Goal: Transaction & Acquisition: Purchase product/service

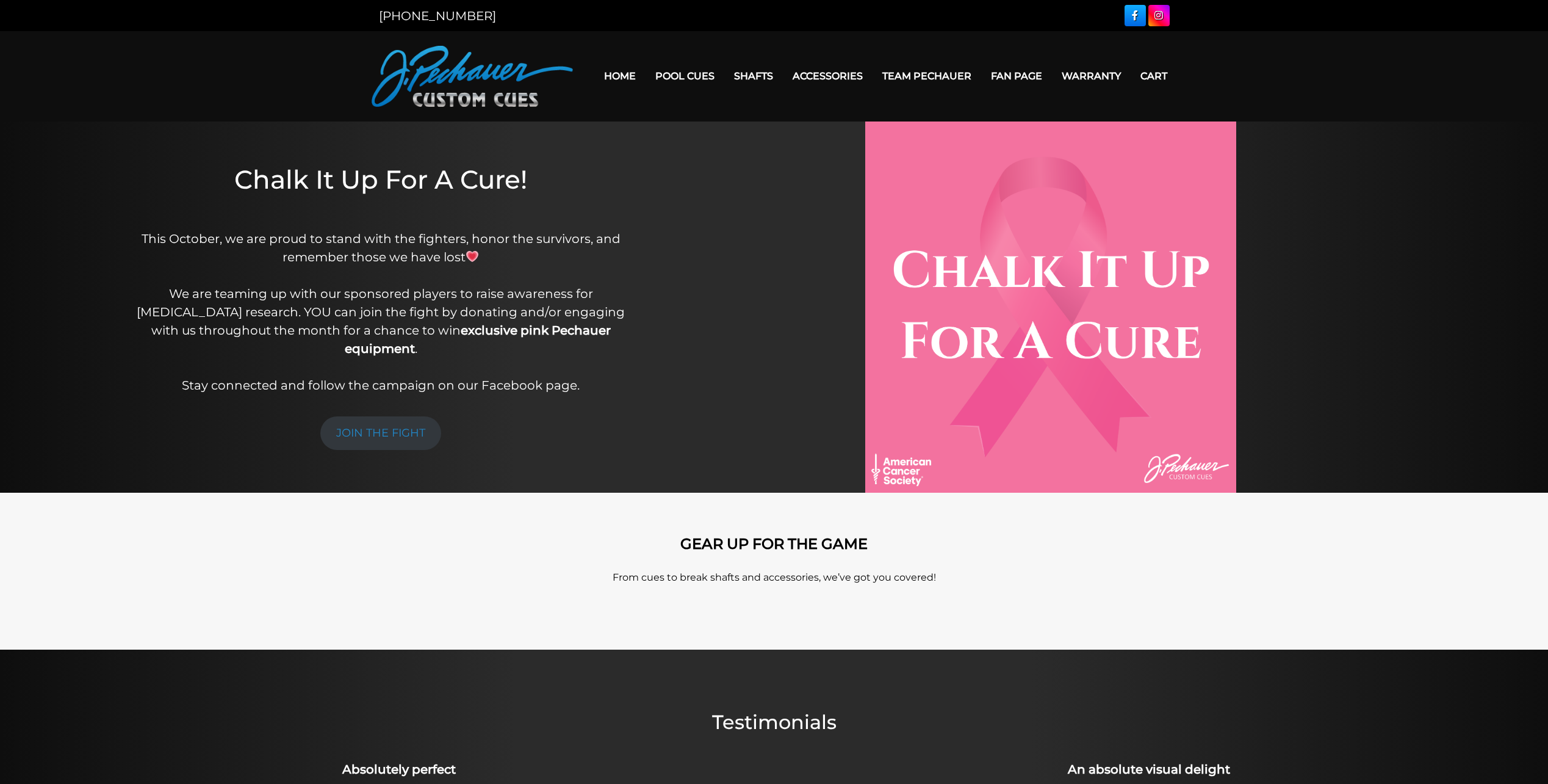
click at [1277, 92] on header "MENU Home Pool Cues Celebration Cue JP Series (T) – NEW Pro Series (R) – NEW Ch…" at bounding box center [774, 76] width 1548 height 90
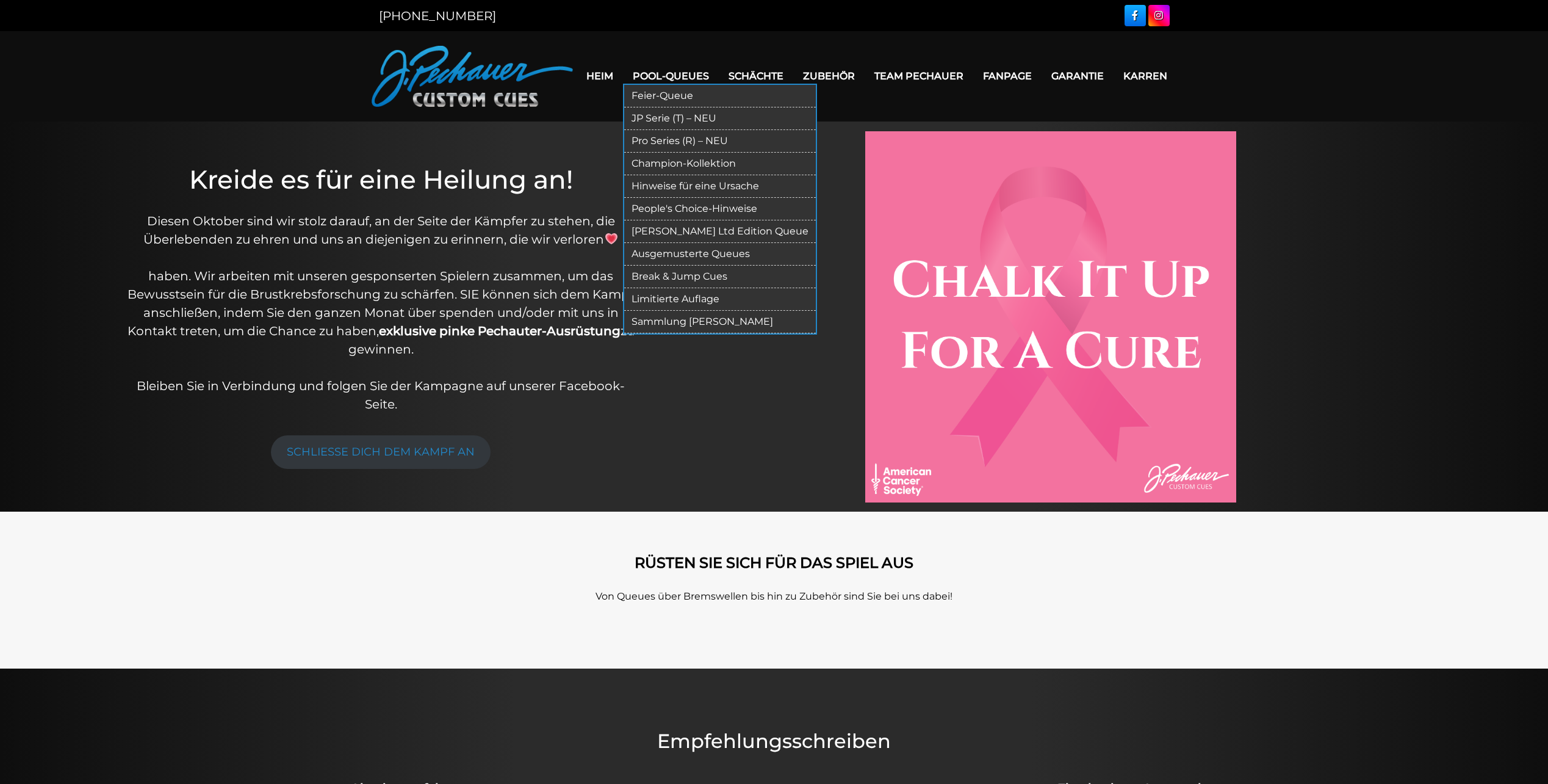
click at [680, 115] on link "JP Serie (T) – NEU" at bounding box center [719, 119] width 191 height 23
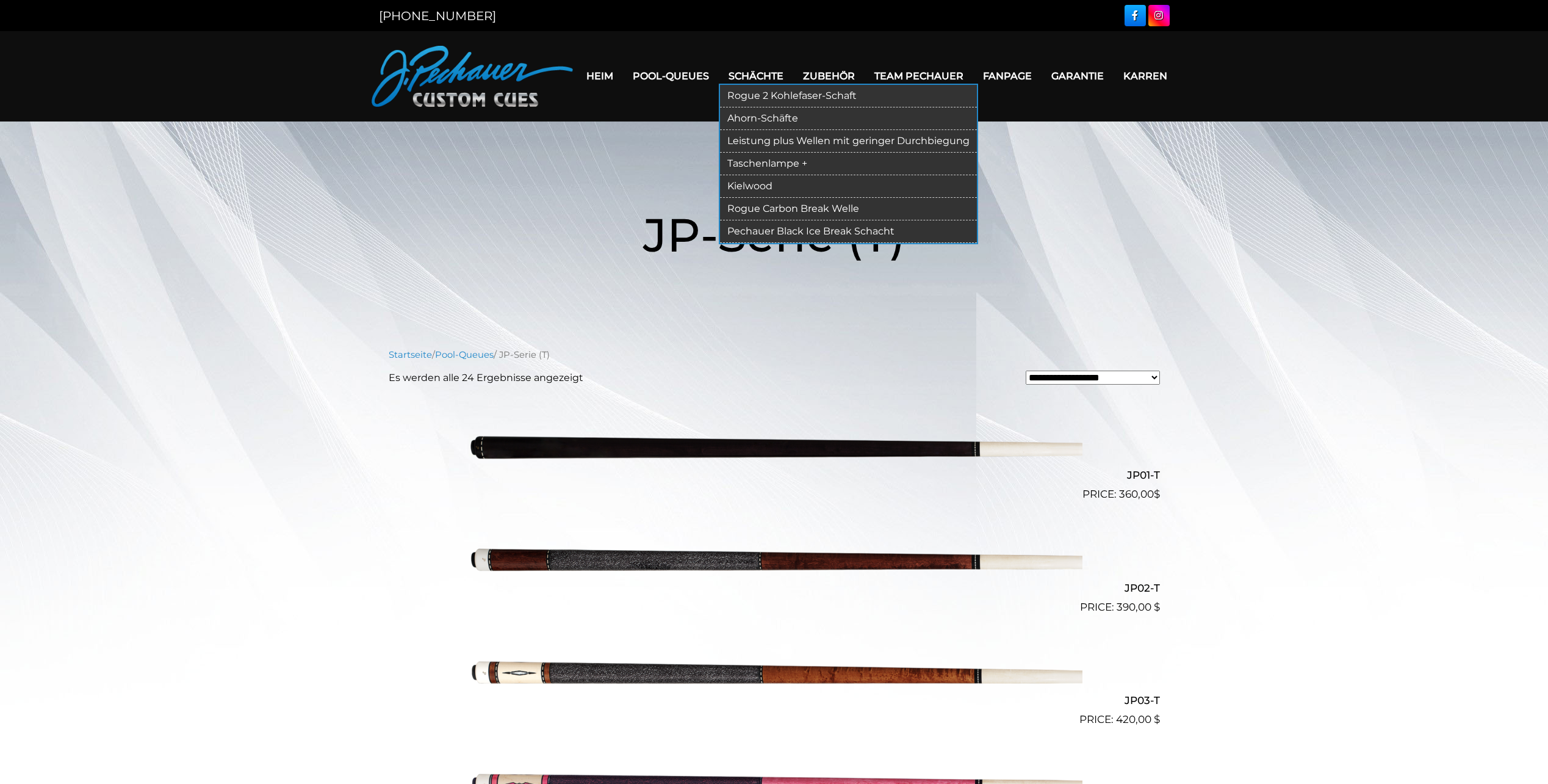
click at [816, 97] on link "Rogue 2 Kohlefaser-Schaft" at bounding box center [849, 96] width 257 height 23
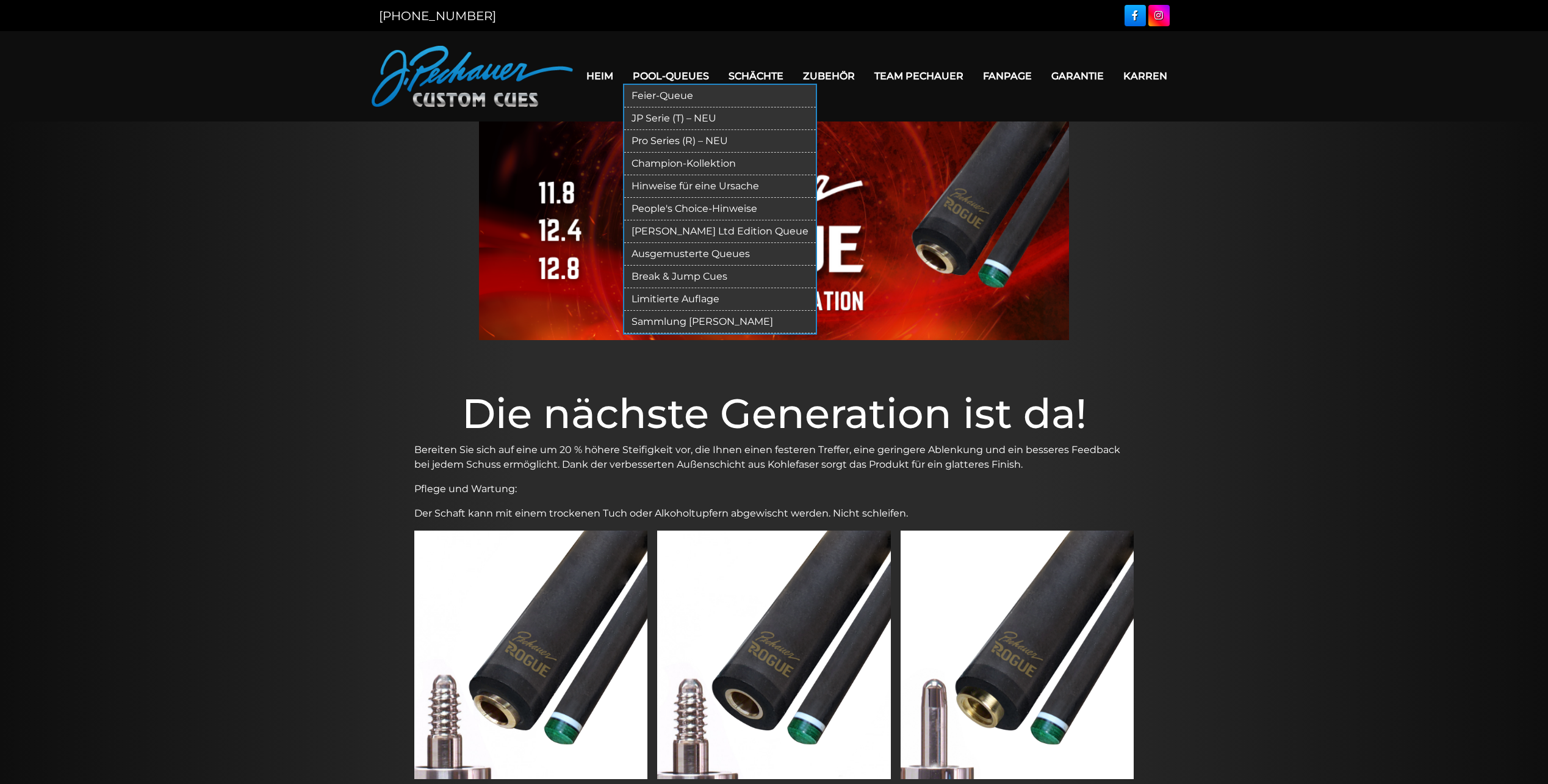
click at [697, 114] on link "JP Serie (T) – NEU" at bounding box center [719, 119] width 191 height 23
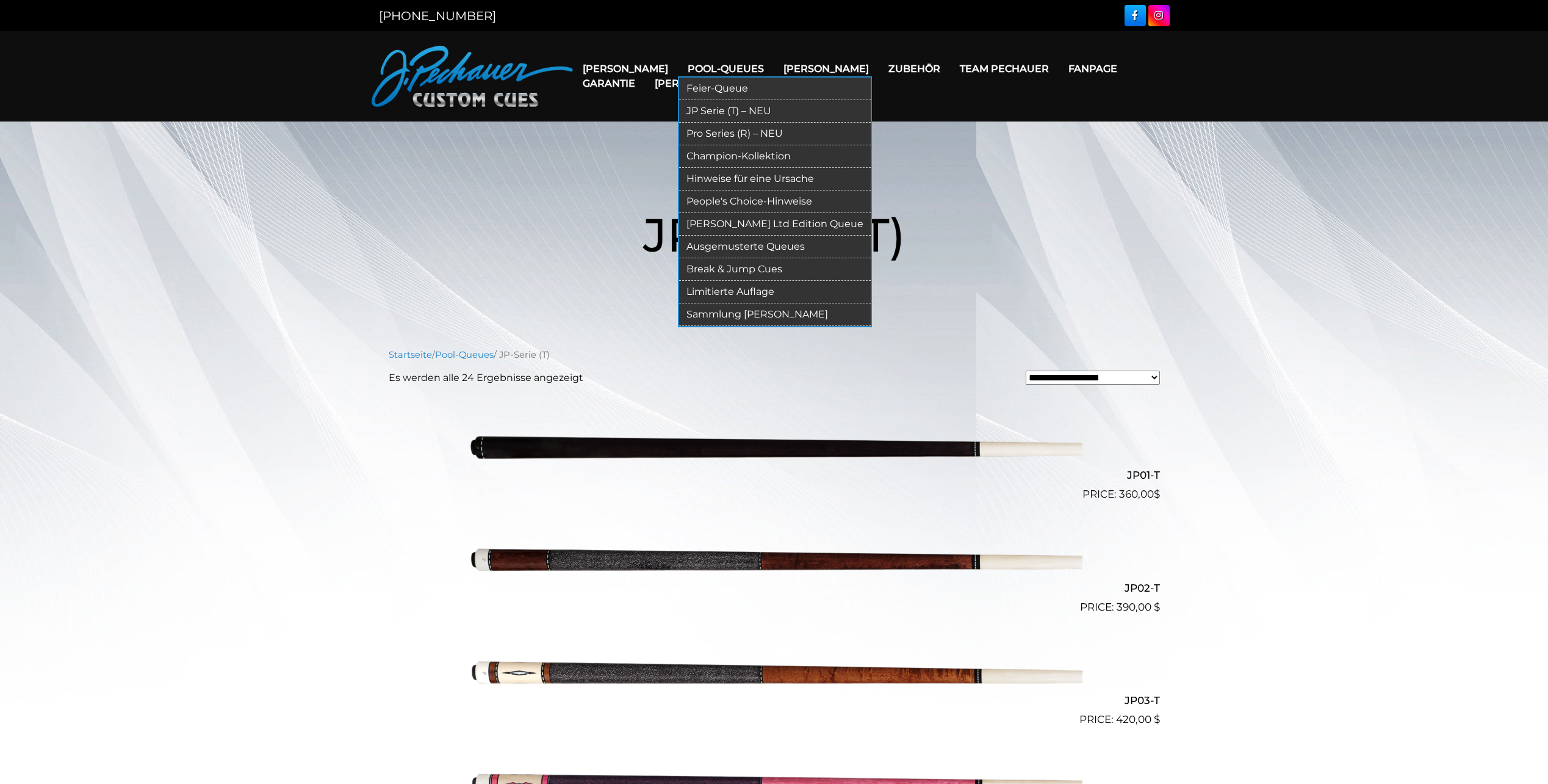
click at [680, 136] on link "Pro Series (R) – NEU" at bounding box center [774, 134] width 191 height 23
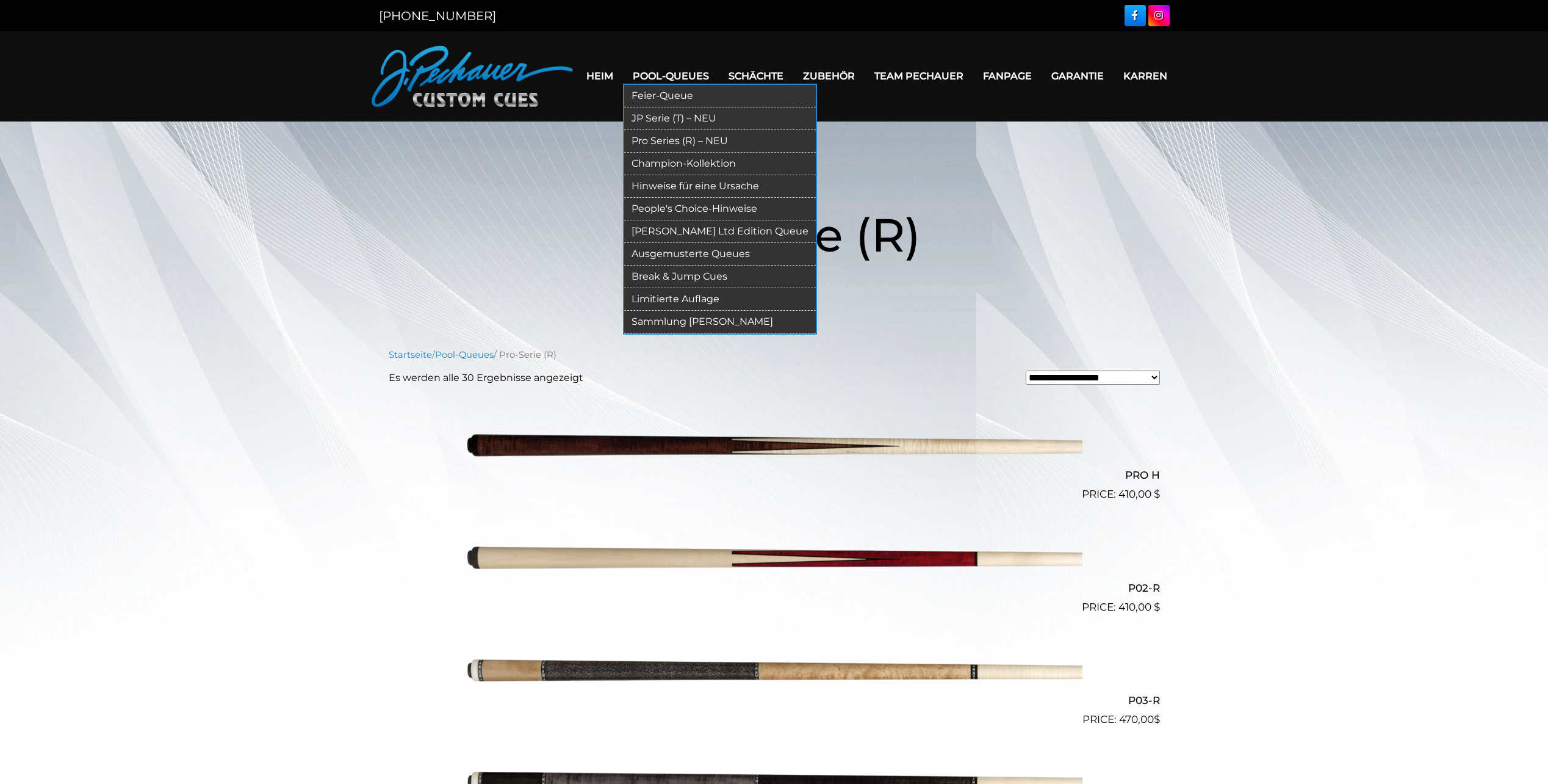
click at [696, 160] on link "Champion-Kollektion" at bounding box center [719, 164] width 191 height 23
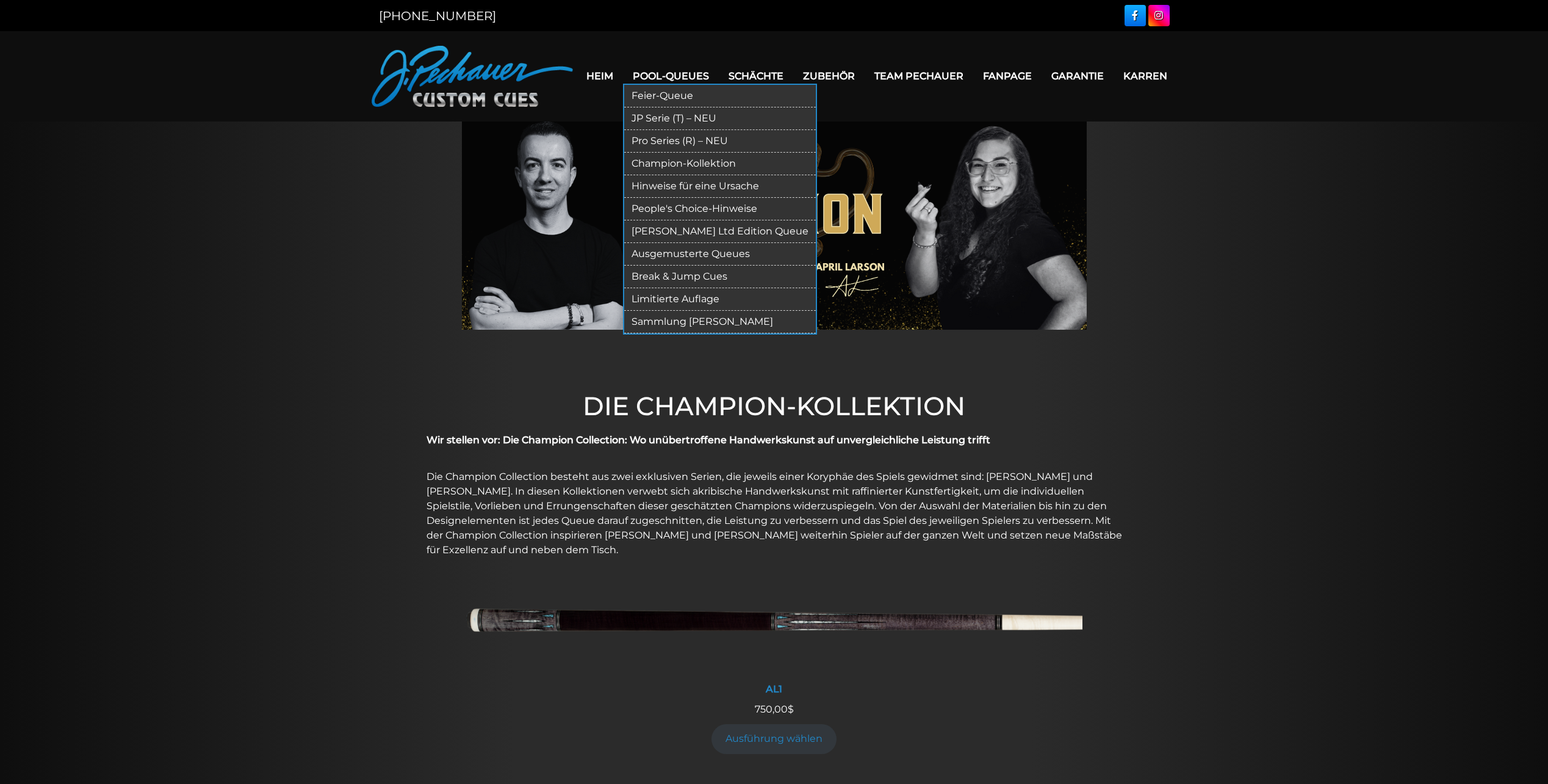
click at [681, 138] on link "Pro Series (R) – NEU" at bounding box center [719, 141] width 191 height 23
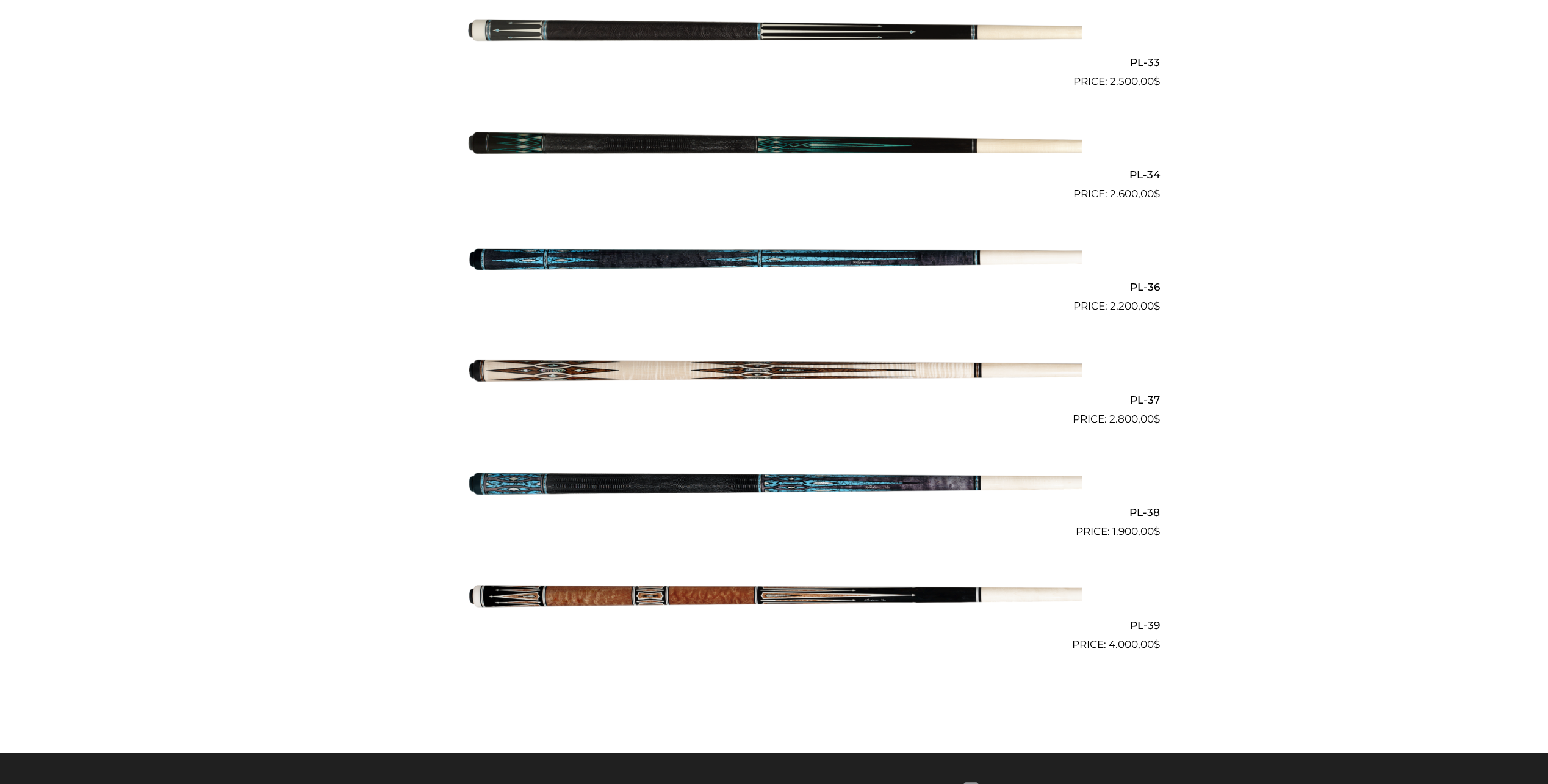
scroll to position [3124, 0]
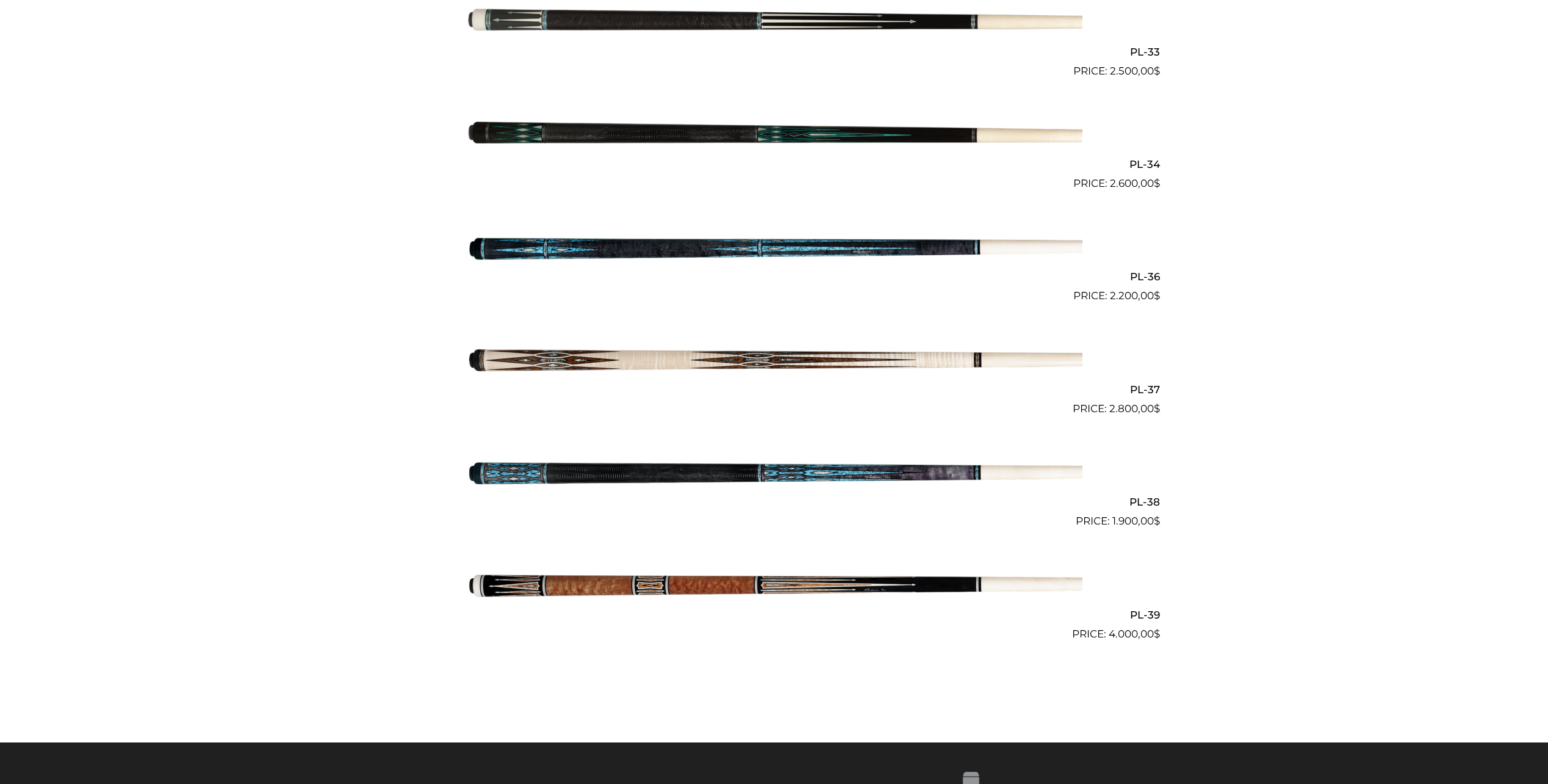
click at [972, 254] on img at bounding box center [774, 248] width 616 height 103
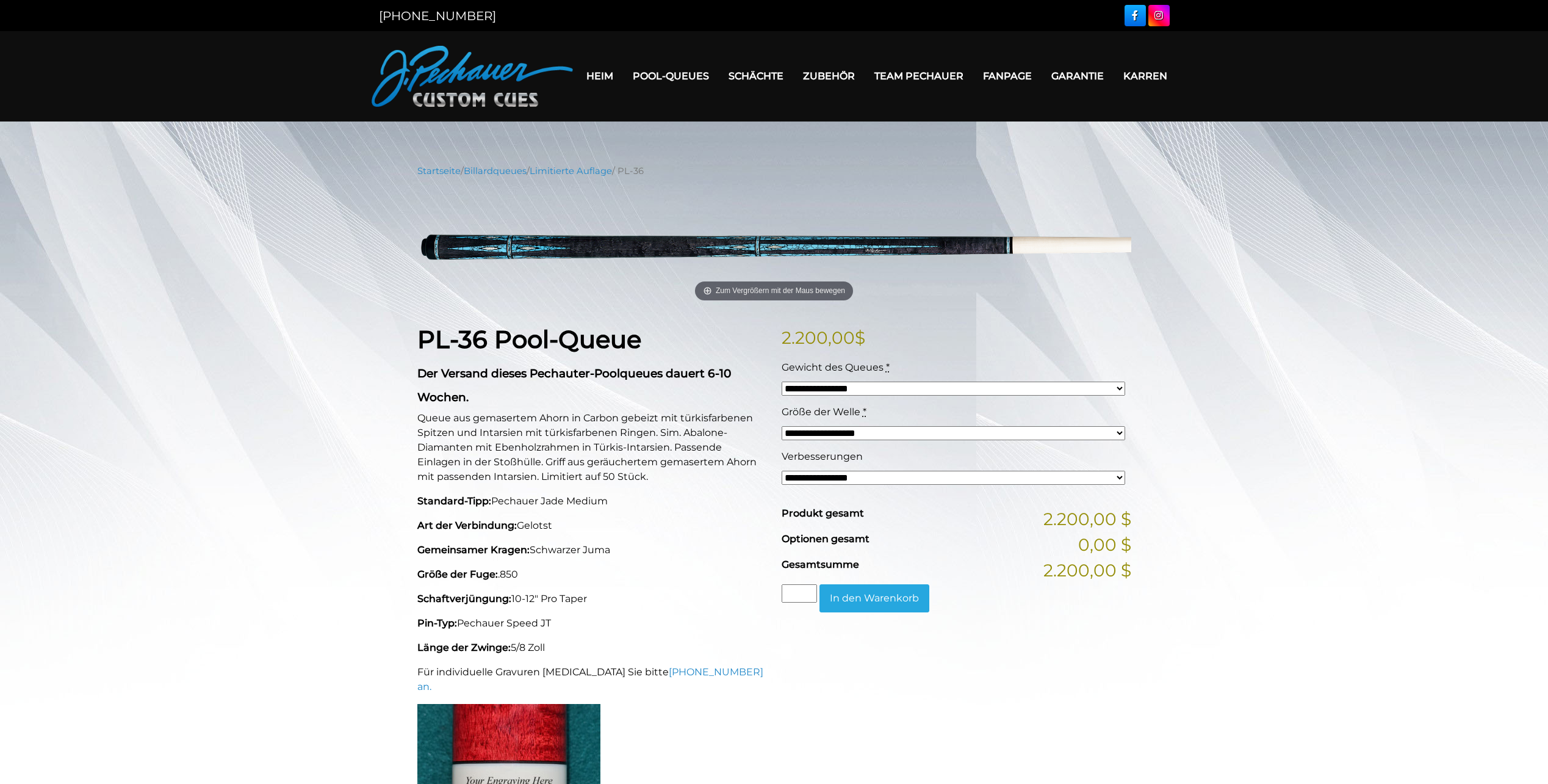
click at [1065, 390] on select "**********" at bounding box center [954, 388] width 344 height 14
drag, startPoint x: 1374, startPoint y: 381, endPoint x: 1349, endPoint y: 383, distance: 25.1
click at [1373, 382] on div "Startseite / Billardqueues / Limitierte Auflage / PL-36 Zum Vergrößern mit der …" at bounding box center [774, 635] width 1548 height 943
click at [1014, 481] on select "**********" at bounding box center [954, 477] width 344 height 14
click at [1227, 489] on div "Startseite / Billardqueues / Limitierte Auflage / PL-36 Zum Vergrößern mit der …" at bounding box center [774, 635] width 1548 height 943
